Goal: Use online tool/utility

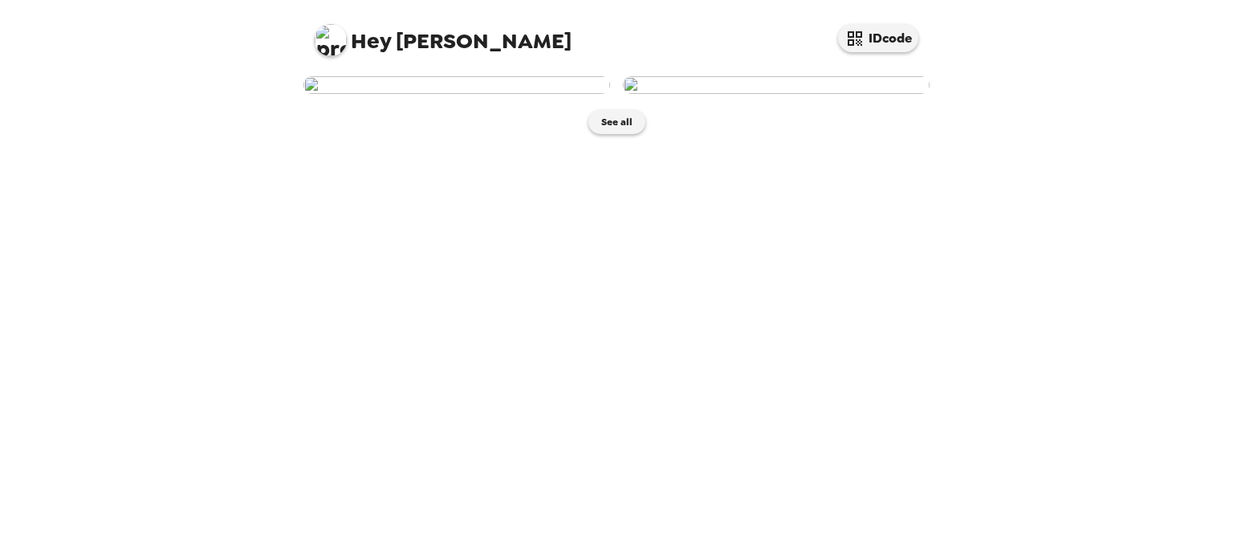
click at [457, 94] on img at bounding box center [456, 85] width 307 height 18
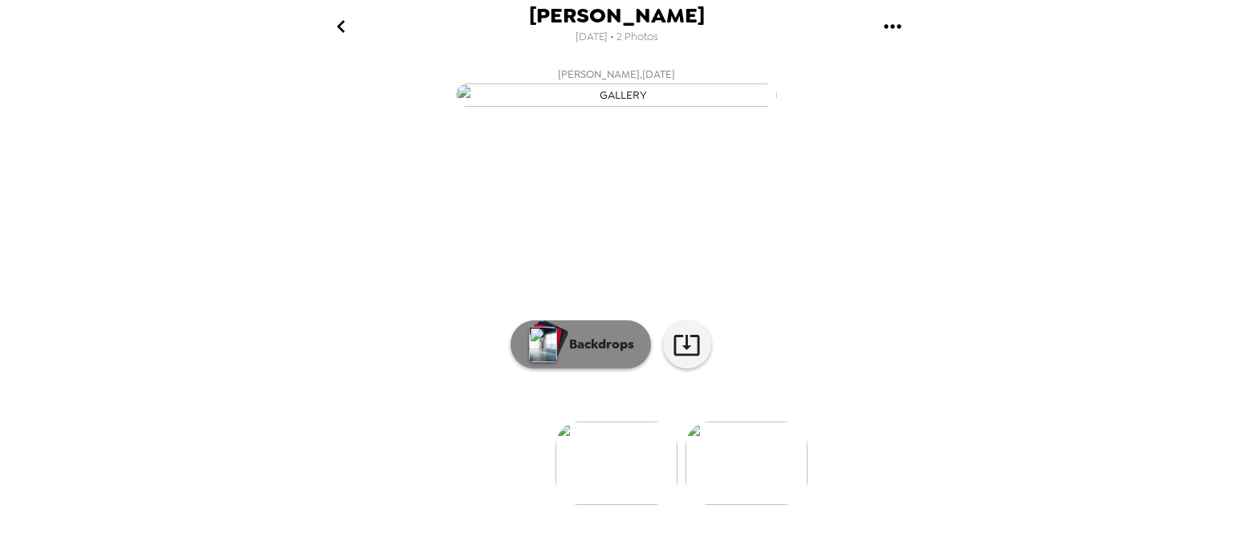
click at [583, 368] on button "Backdrops" at bounding box center [580, 344] width 140 height 48
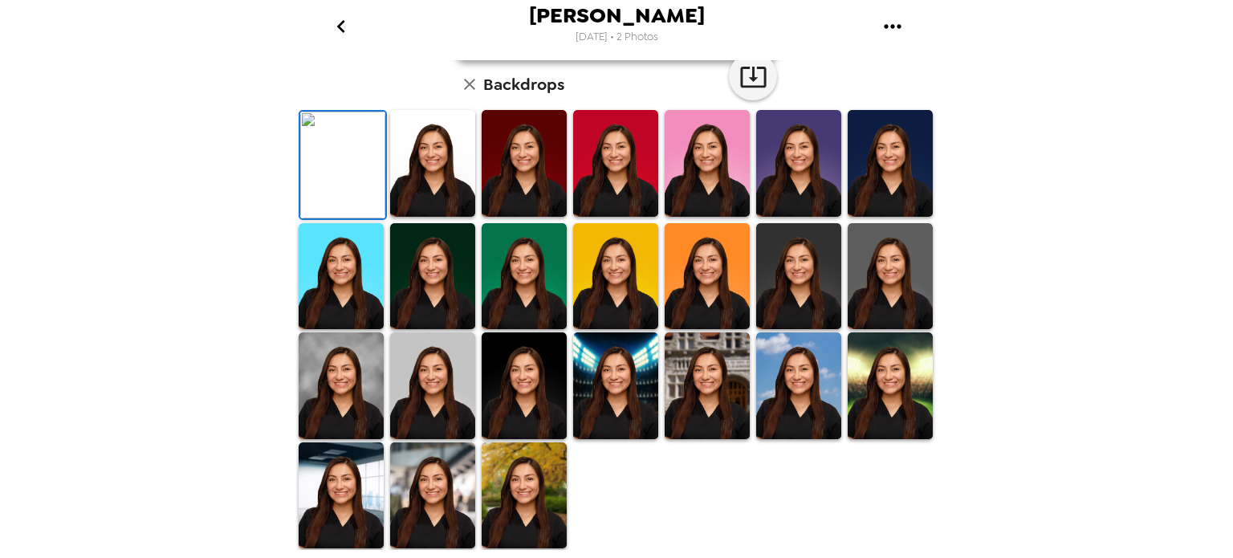
scroll to position [412, 0]
click at [449, 380] on img at bounding box center [432, 385] width 85 height 107
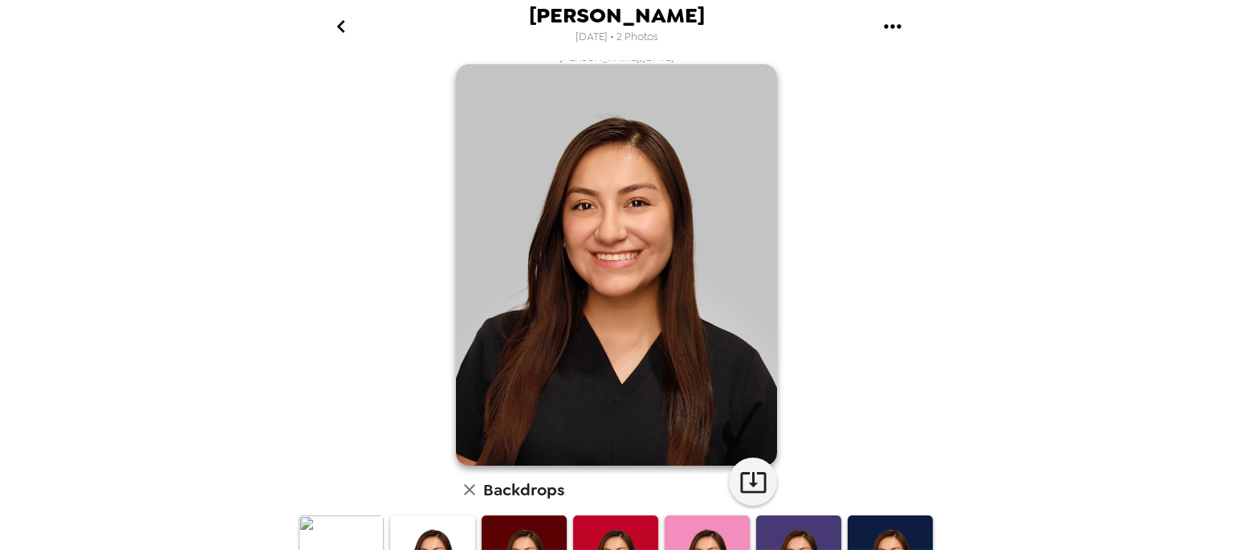
scroll to position [414, 0]
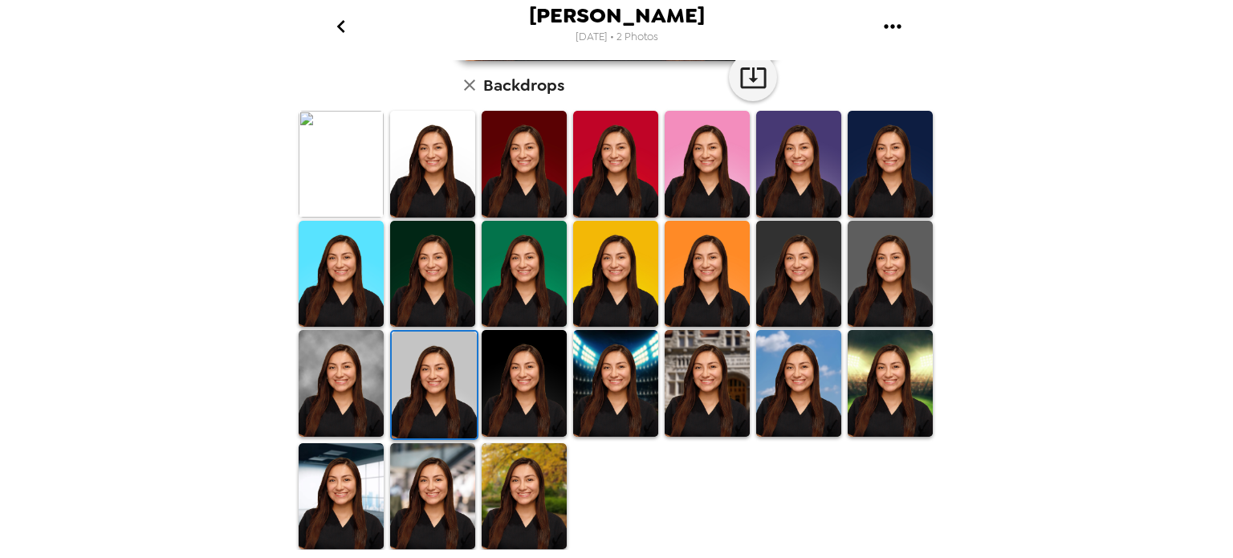
click at [417, 508] on img at bounding box center [432, 496] width 85 height 107
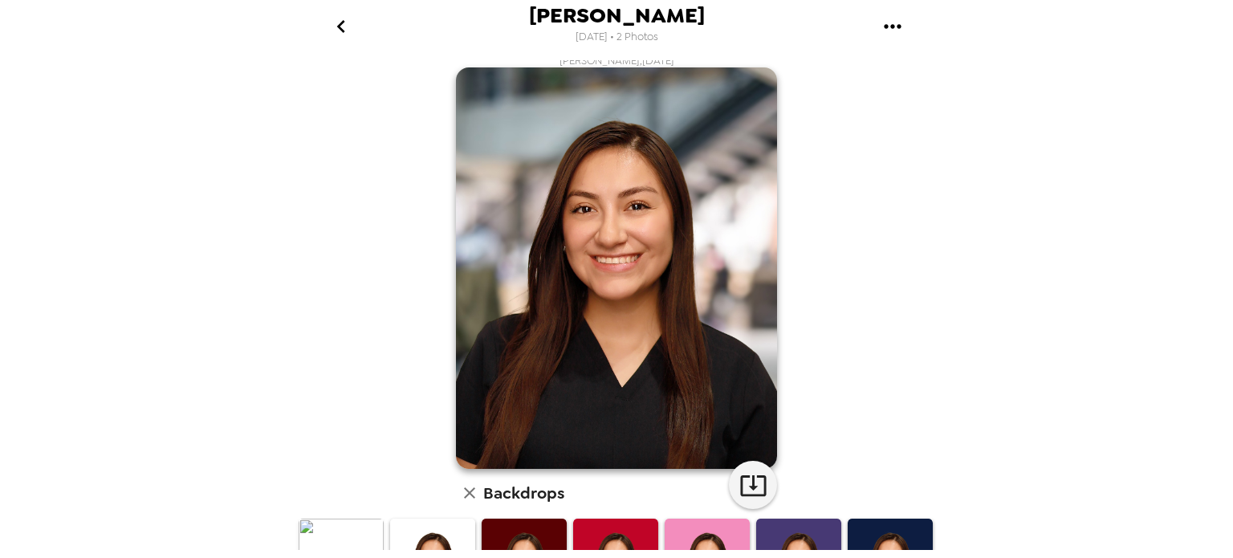
scroll to position [7, 0]
click at [754, 490] on icon "button" at bounding box center [753, 484] width 28 height 28
